Goal: Task Accomplishment & Management: Use online tool/utility

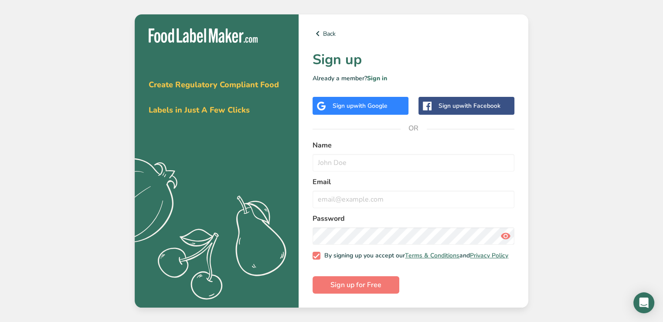
click at [365, 105] on span "with Google" at bounding box center [371, 106] width 34 height 8
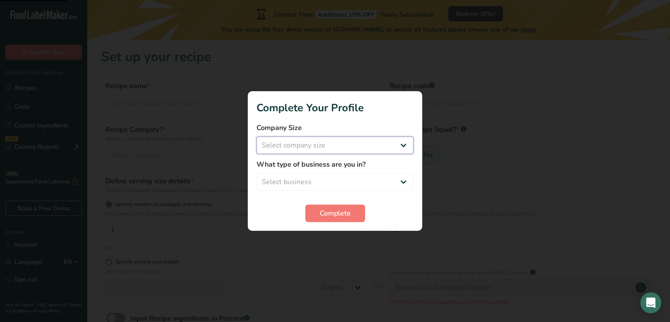
click at [369, 143] on select "Select company size Fewer than 10 Employees 10 to 50 Employees 51 to 500 Employ…" at bounding box center [334, 144] width 157 height 17
select select "1"
click at [256, 136] on select "Select company size Fewer than 10 Employees 10 to 50 Employees 51 to 500 Employ…" at bounding box center [334, 144] width 157 height 17
click at [338, 181] on select "Select business Packaged Food Manufacturer Restaurant & Cafe Bakery Meal Plans …" at bounding box center [334, 181] width 157 height 17
select select "2"
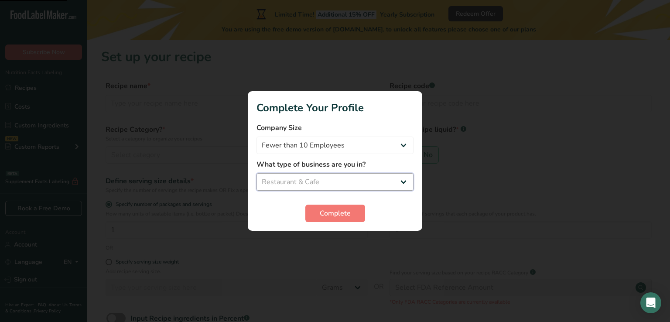
click at [256, 173] on select "Select business Packaged Food Manufacturer Restaurant & Cafe Bakery Meal Plans …" at bounding box center [334, 181] width 157 height 17
click at [320, 218] on button "Complete" at bounding box center [335, 212] width 60 height 17
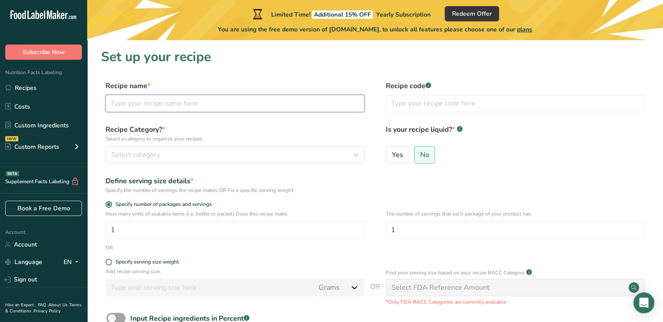
click at [252, 109] on input "text" at bounding box center [234, 103] width 259 height 17
click at [51, 150] on div "Custom Reports" at bounding box center [32, 146] width 54 height 9
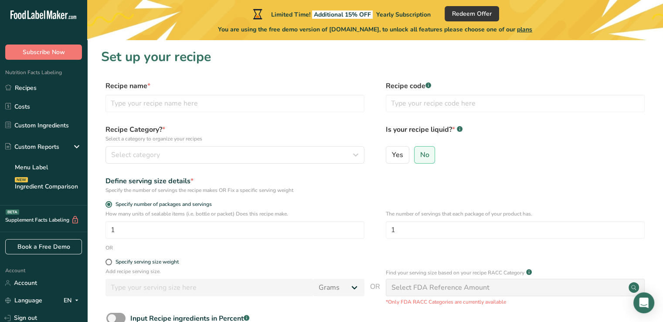
click at [36, 169] on link "Menu Label" at bounding box center [43, 166] width 87 height 19
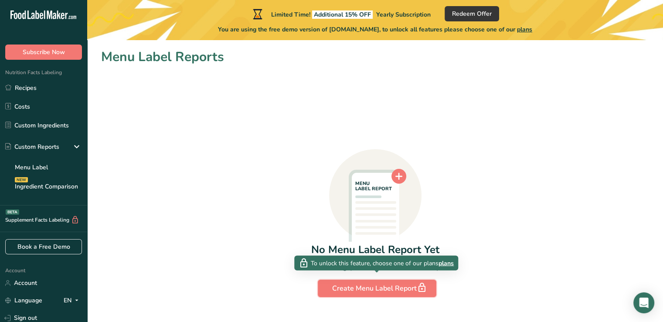
click at [372, 286] on div "Create Menu Label Report" at bounding box center [377, 288] width 90 height 12
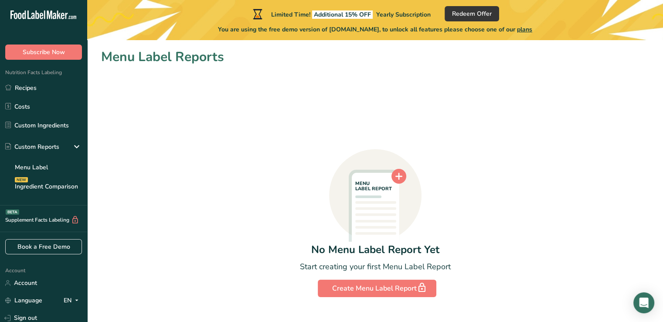
click at [49, 187] on link "Ingredient Comparison NEW" at bounding box center [43, 186] width 87 height 19
